Goal: Task Accomplishment & Management: Complete application form

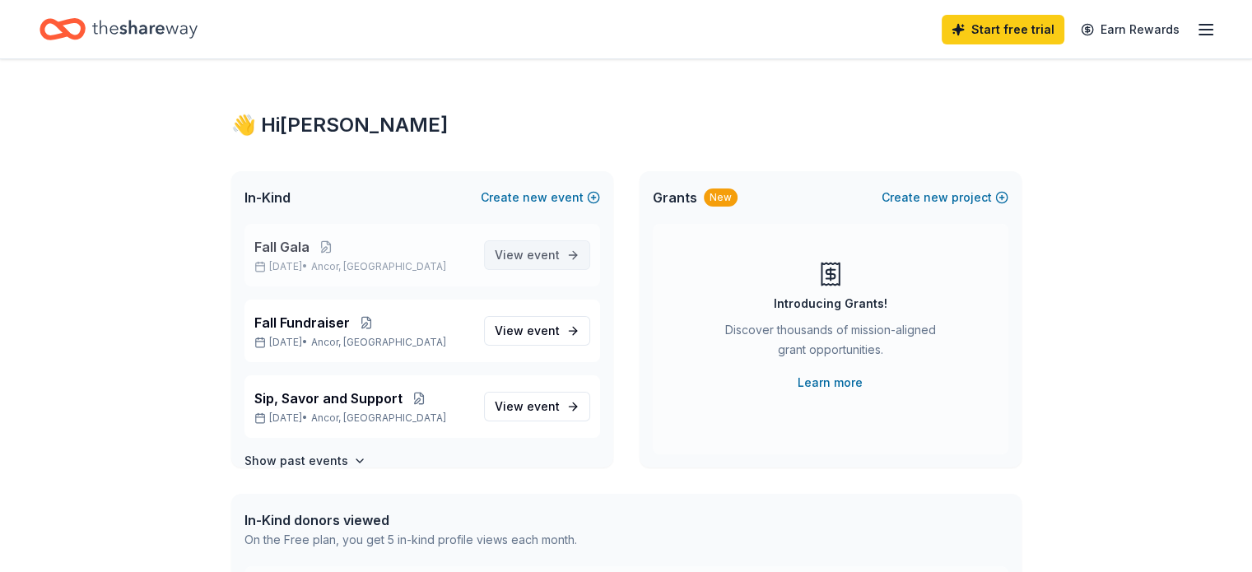
click at [503, 263] on span "View event" at bounding box center [527, 255] width 65 height 20
click at [529, 411] on span "event" at bounding box center [543, 406] width 33 height 14
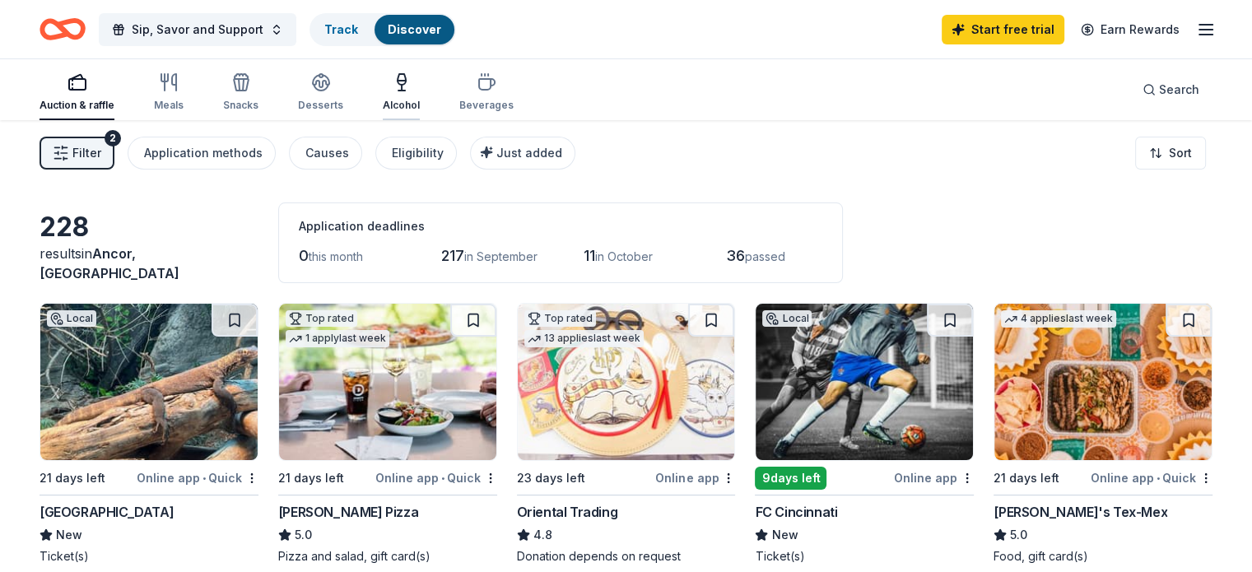
click at [419, 97] on div "Alcohol" at bounding box center [401, 92] width 37 height 40
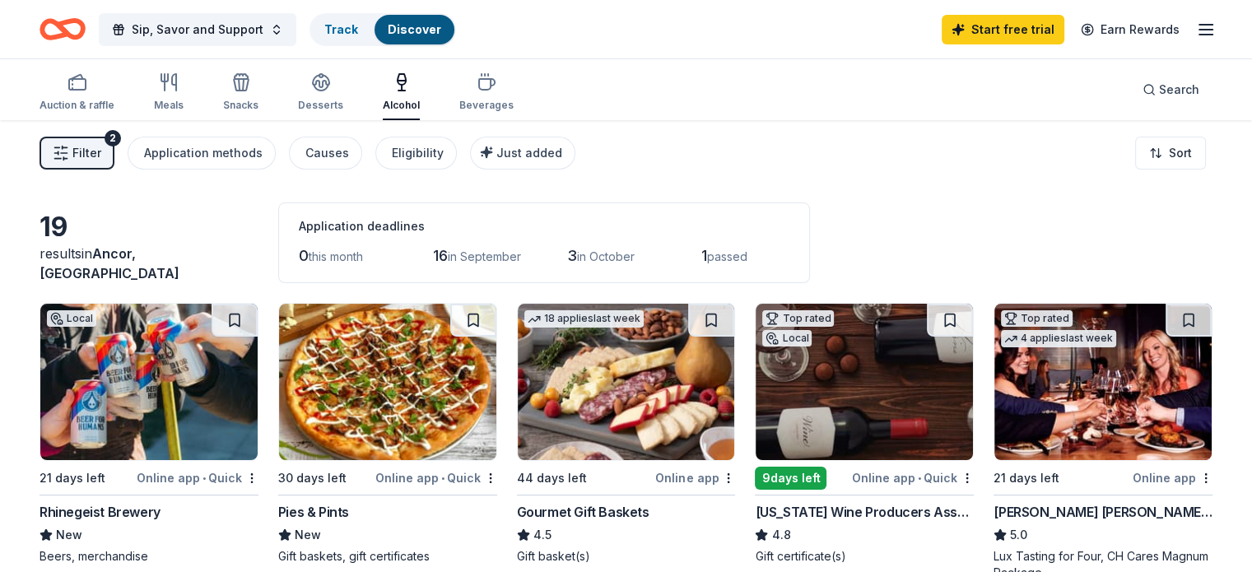
click at [724, 263] on div "0 this month 16 in September 3 in October 1 passed" at bounding box center [544, 256] width 491 height 26
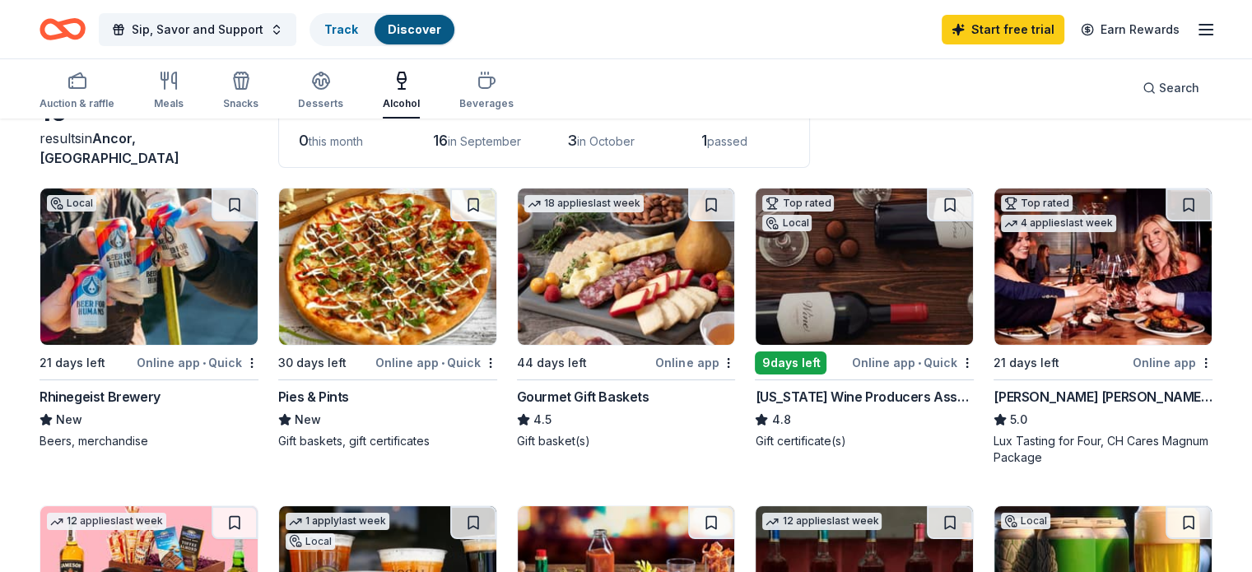
click at [818, 294] on img at bounding box center [864, 267] width 217 height 156
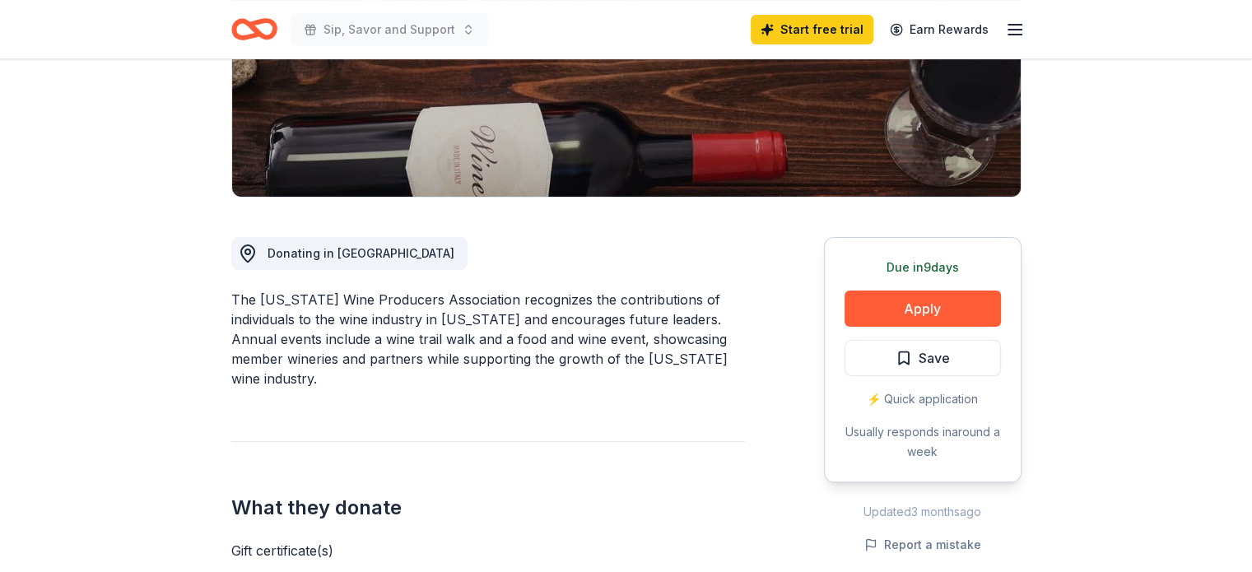
scroll to position [305, 0]
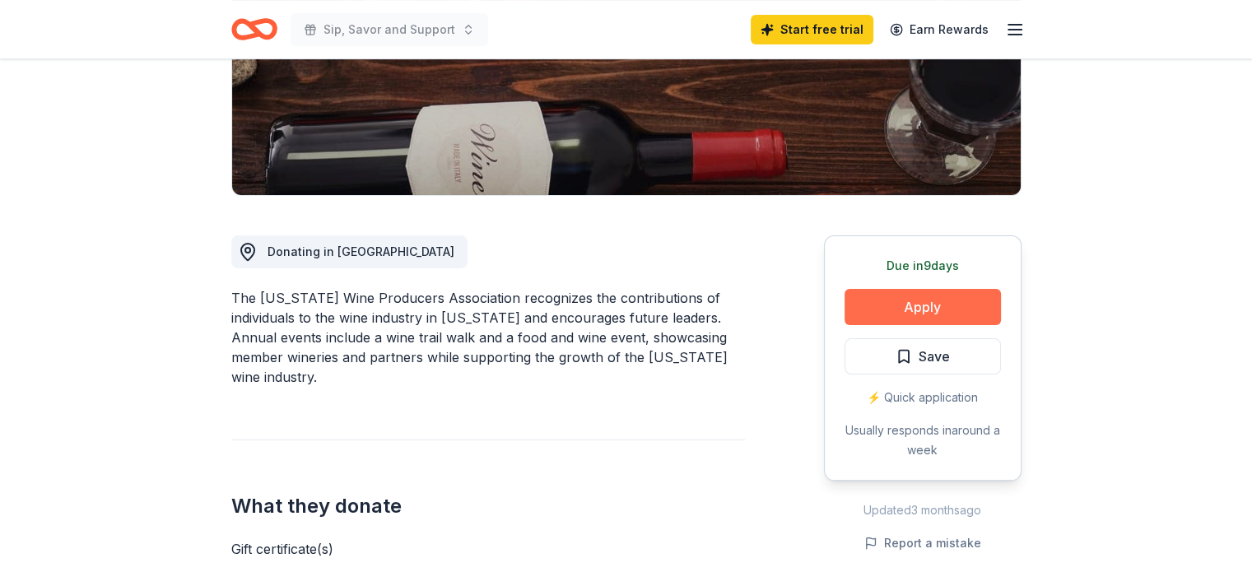
click at [884, 306] on button "Apply" at bounding box center [923, 307] width 156 height 36
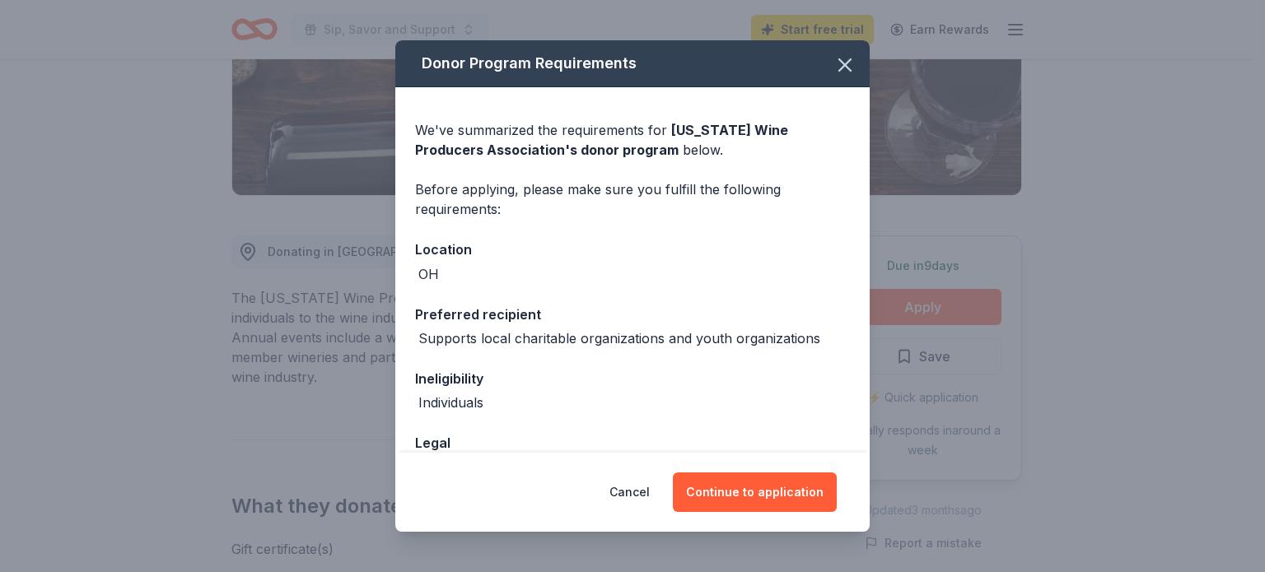
click at [364, 459] on div "Donor Program Requirements We've summarized the requirements for [US_STATE] Win…" at bounding box center [632, 286] width 1265 height 572
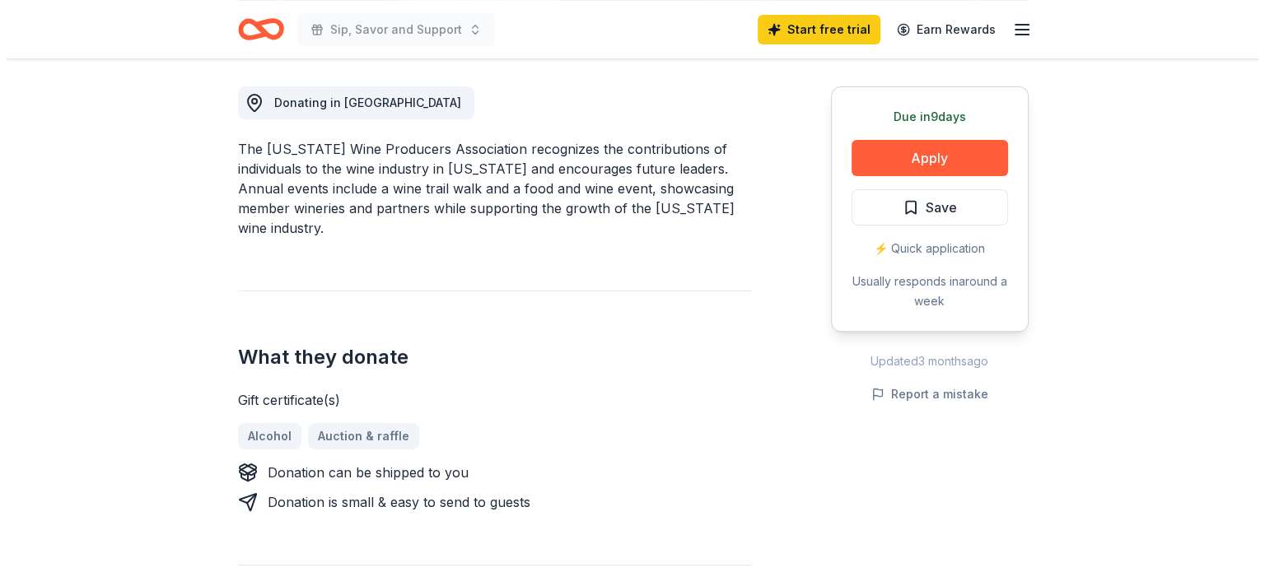
scroll to position [454, 0]
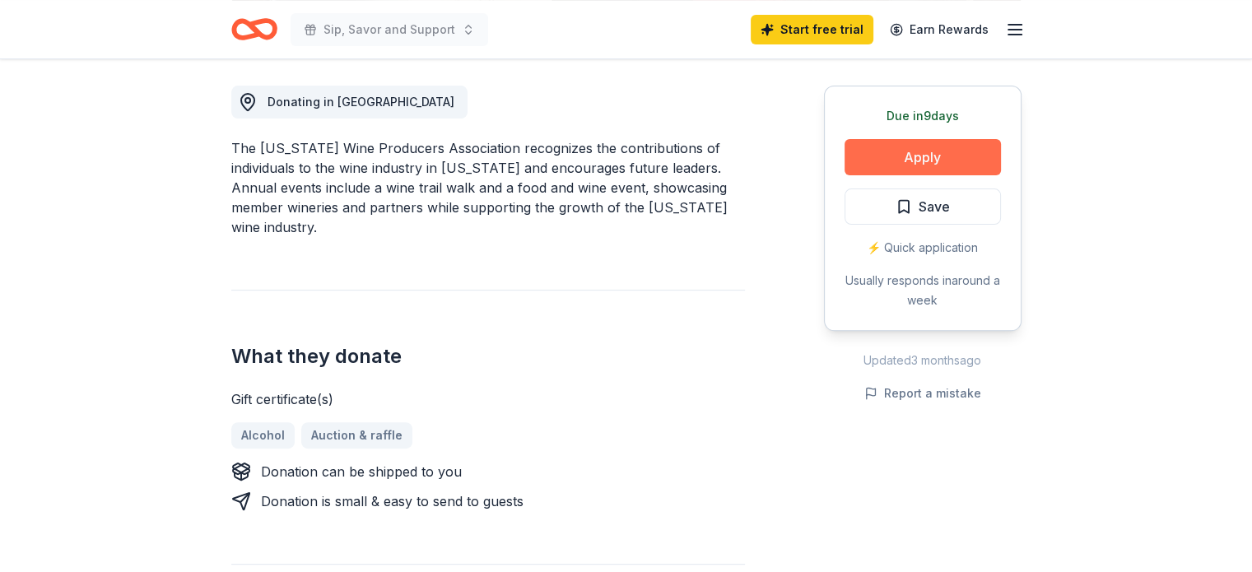
click at [916, 161] on button "Apply" at bounding box center [923, 157] width 156 height 36
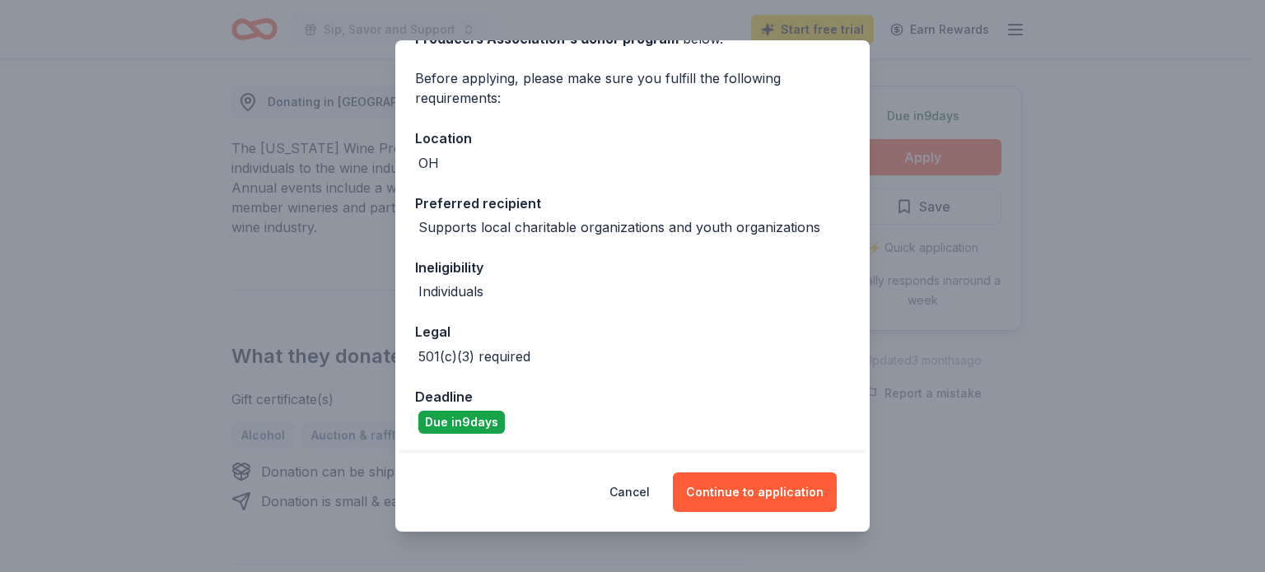
scroll to position [110, 0]
click at [725, 495] on button "Continue to application" at bounding box center [755, 493] width 164 height 40
